Goal: Task Accomplishment & Management: Use online tool/utility

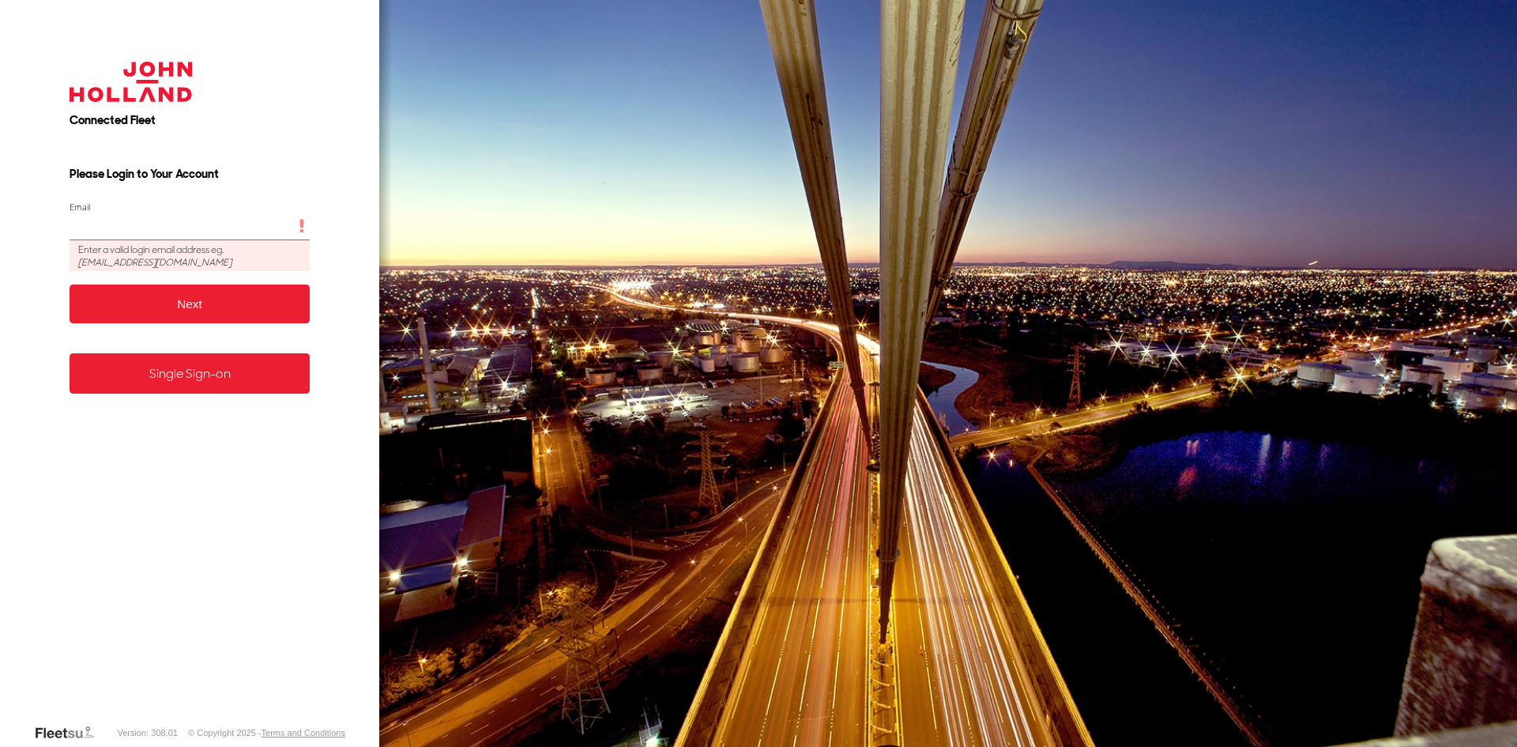
click at [149, 238] on input "Email" at bounding box center [190, 227] width 241 height 28
click at [149, 236] on input "Email" at bounding box center [190, 227] width 241 height 28
type input "**********"
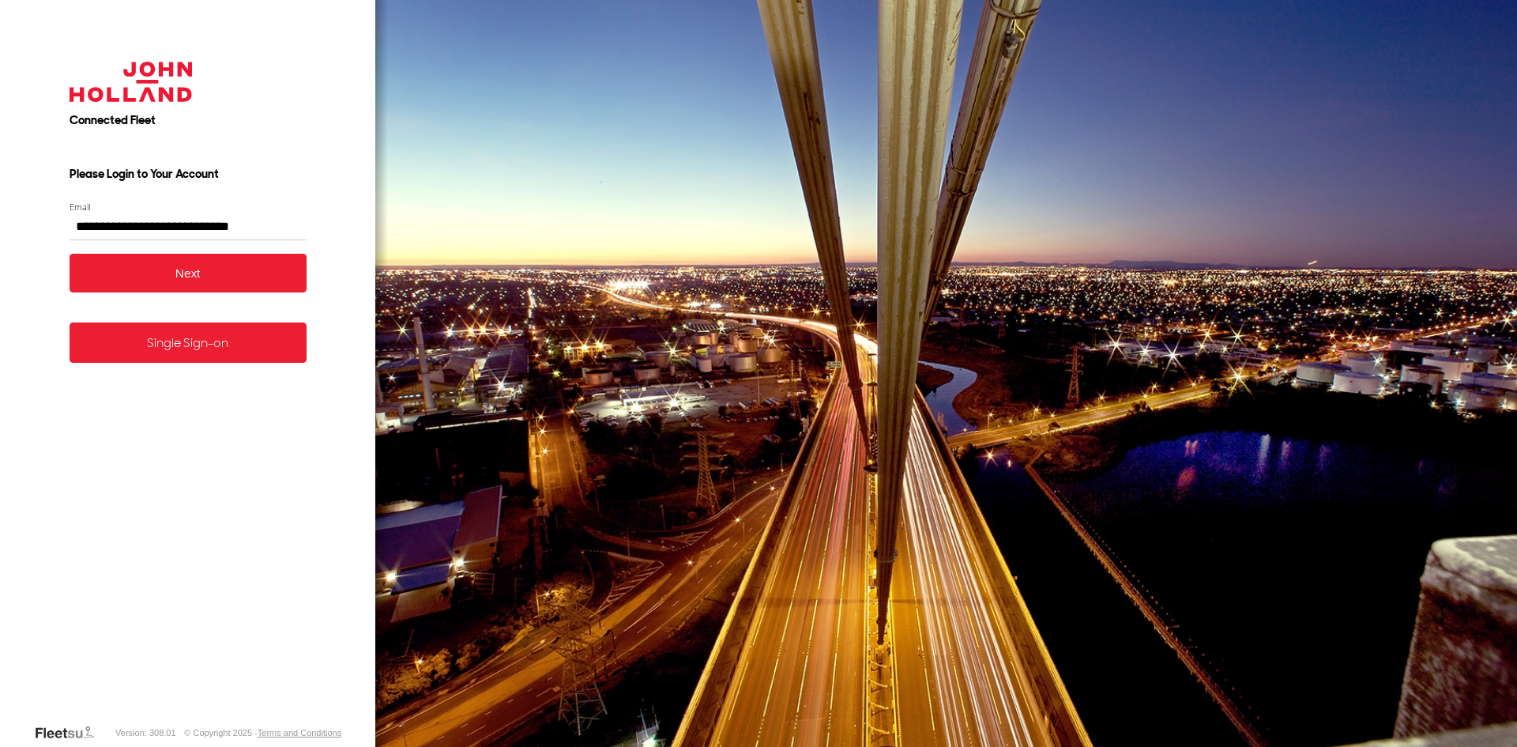
click at [126, 278] on button "Next" at bounding box center [188, 273] width 237 height 39
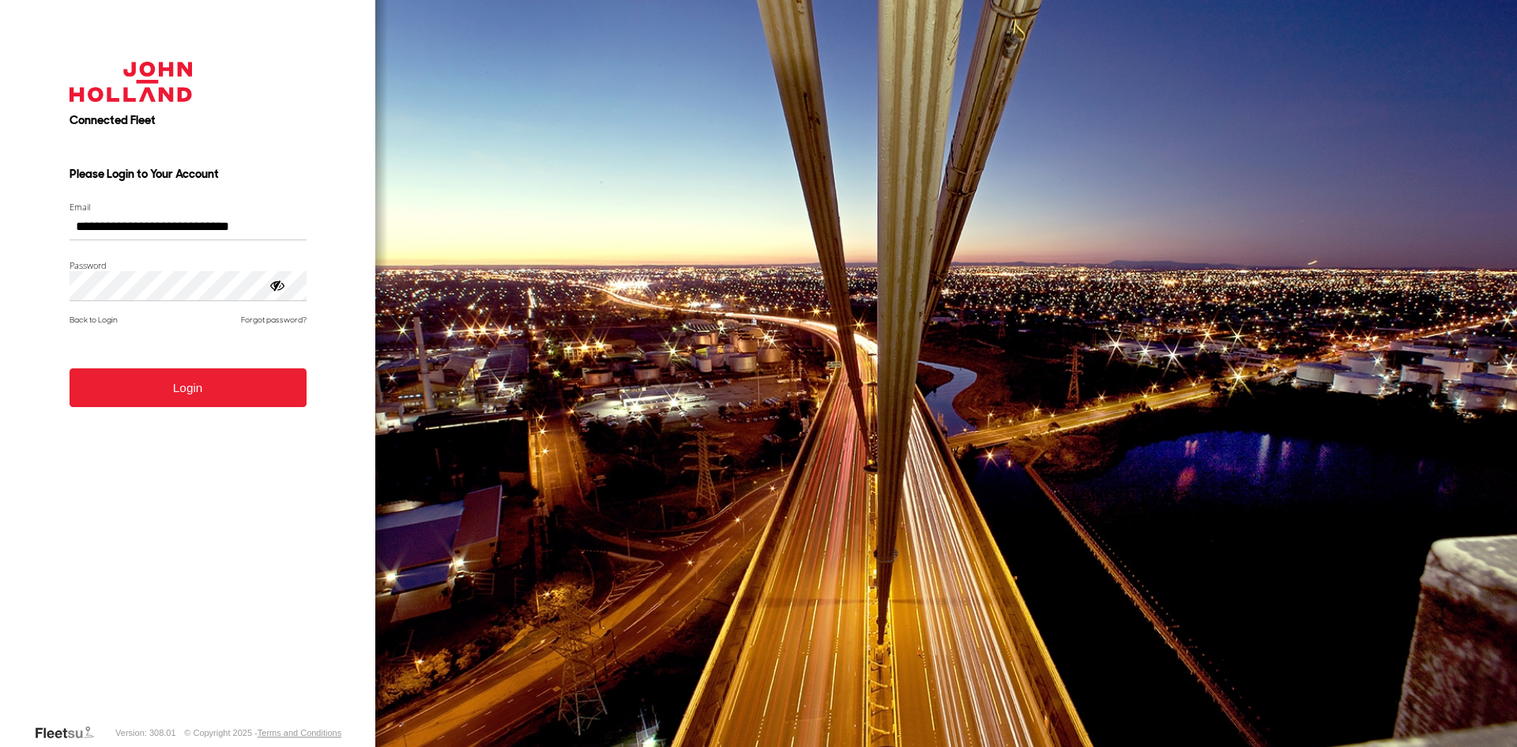
click at [121, 405] on button "Login" at bounding box center [188, 387] width 237 height 39
click at [123, 389] on button "Login" at bounding box center [188, 387] width 237 height 39
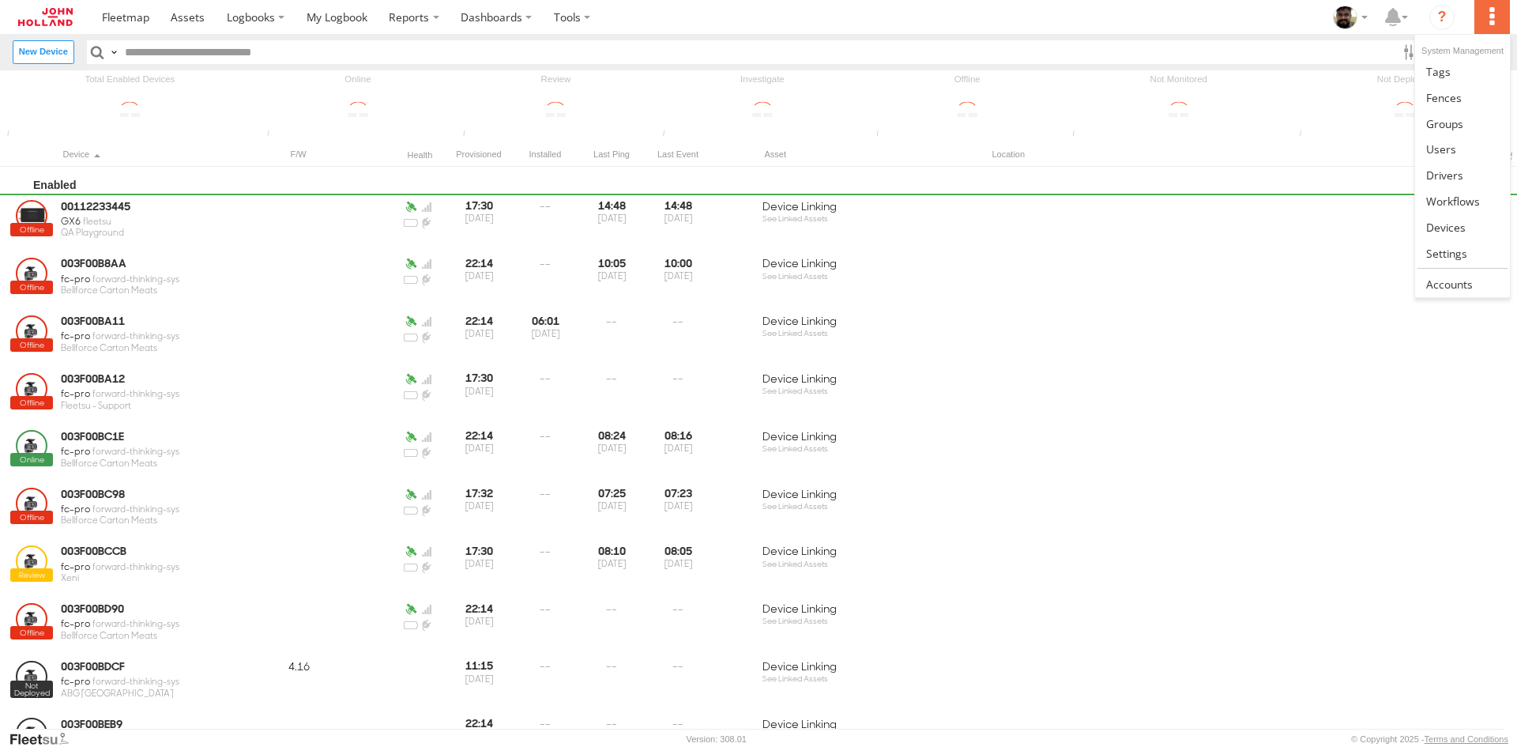
click at [1489, 9] on label at bounding box center [1491, 17] width 35 height 34
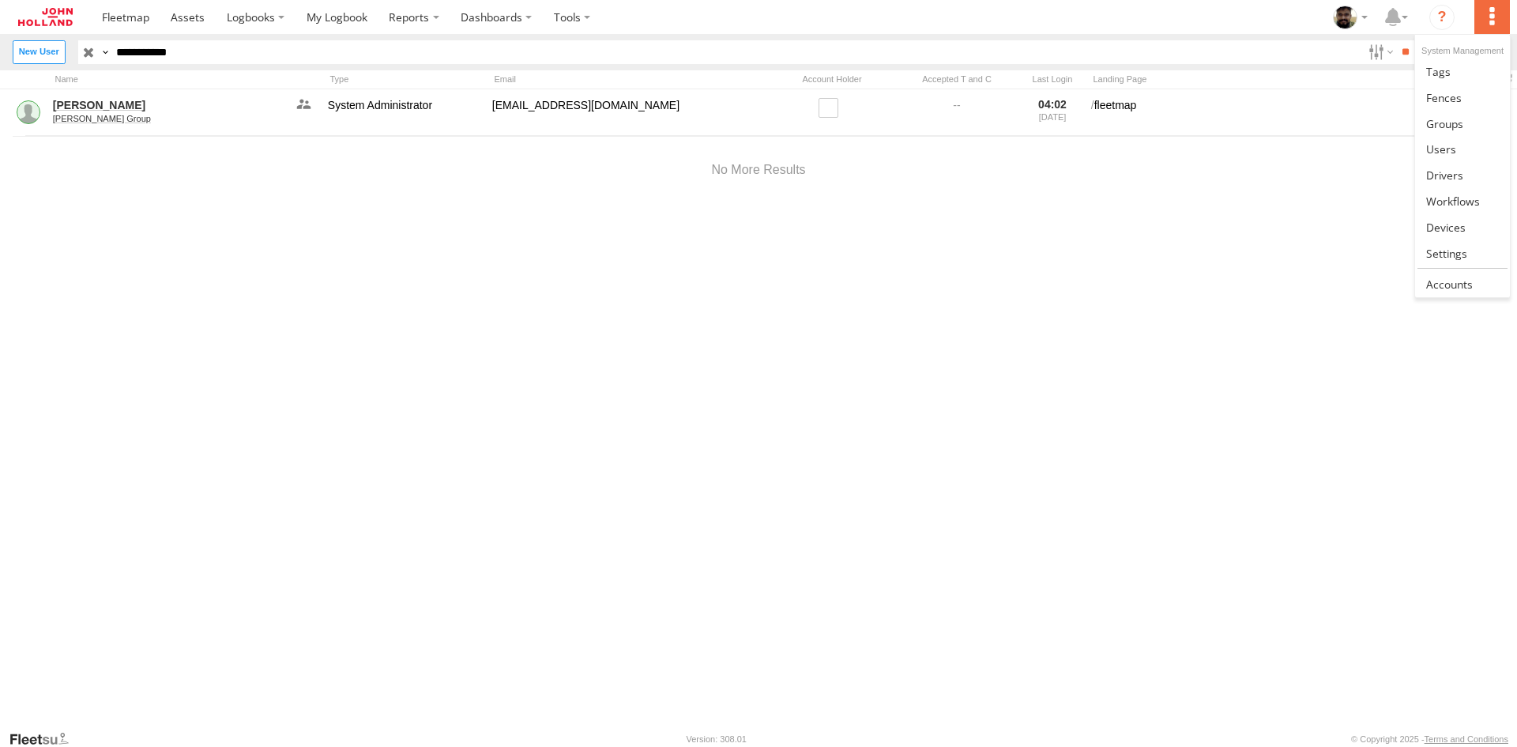
click at [1504, 13] on label at bounding box center [1491, 17] width 35 height 34
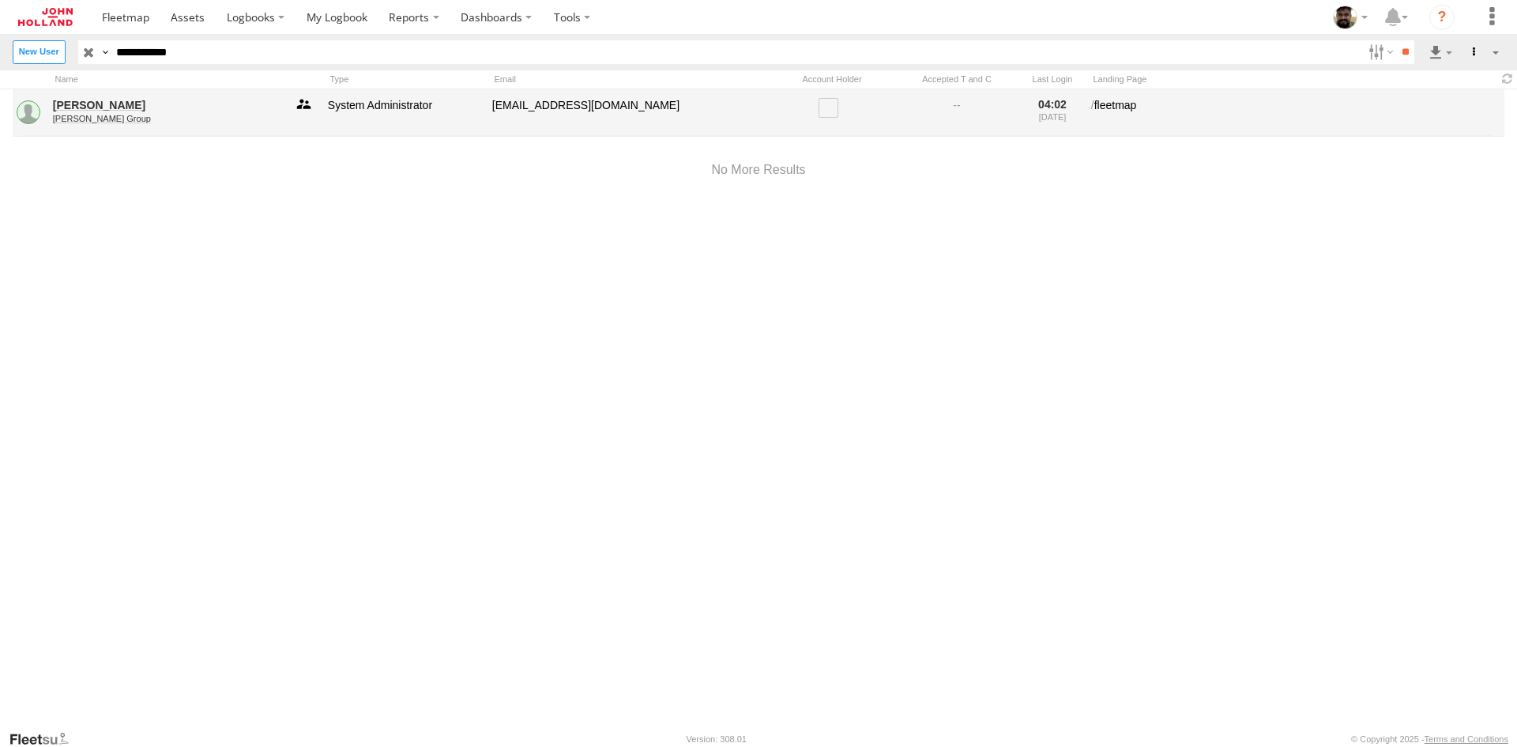
click at [301, 105] on link at bounding box center [304, 113] width 32 height 34
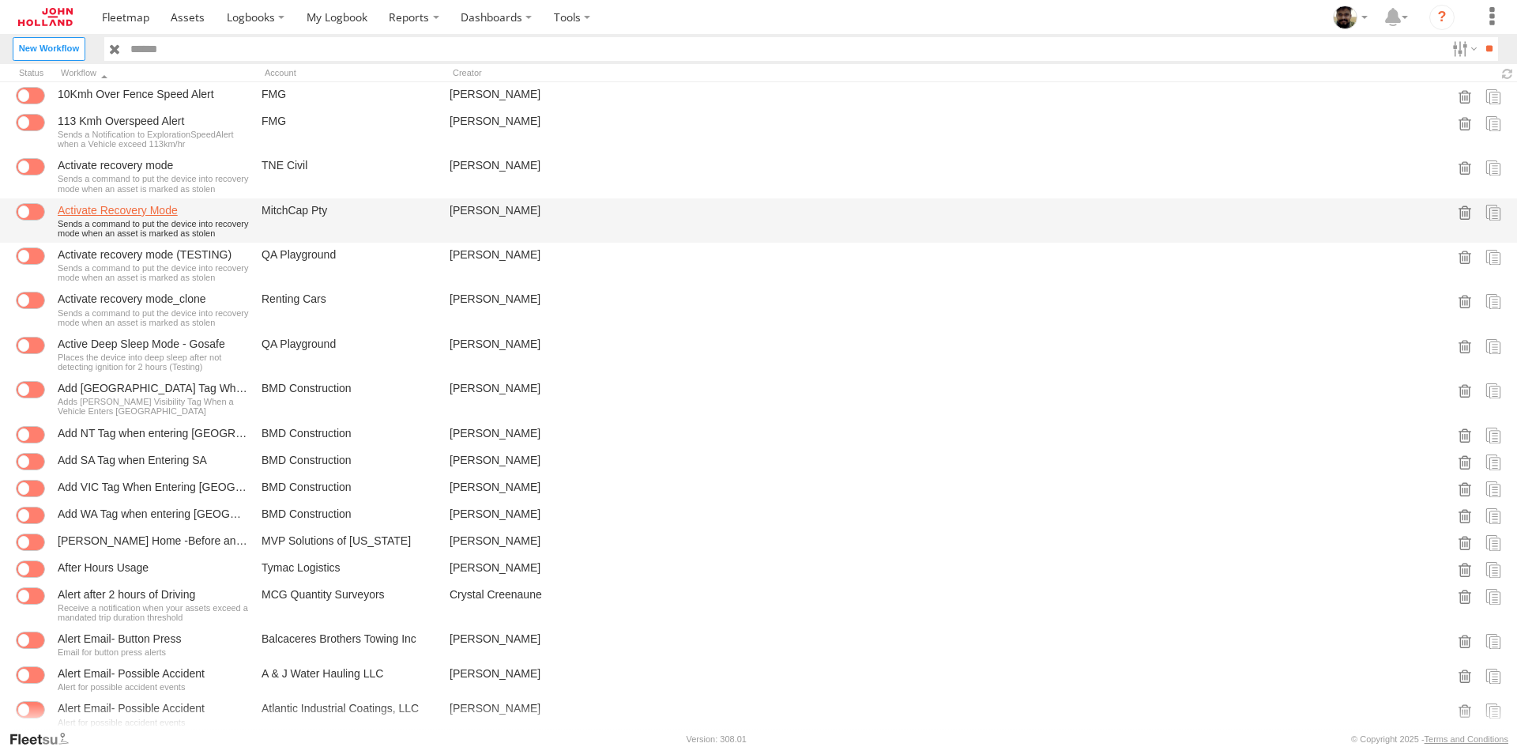
click at [98, 207] on link "Activate Recovery Mode" at bounding box center [153, 210] width 191 height 14
